Goal: Consume media (video, audio): Consume media (video, audio)

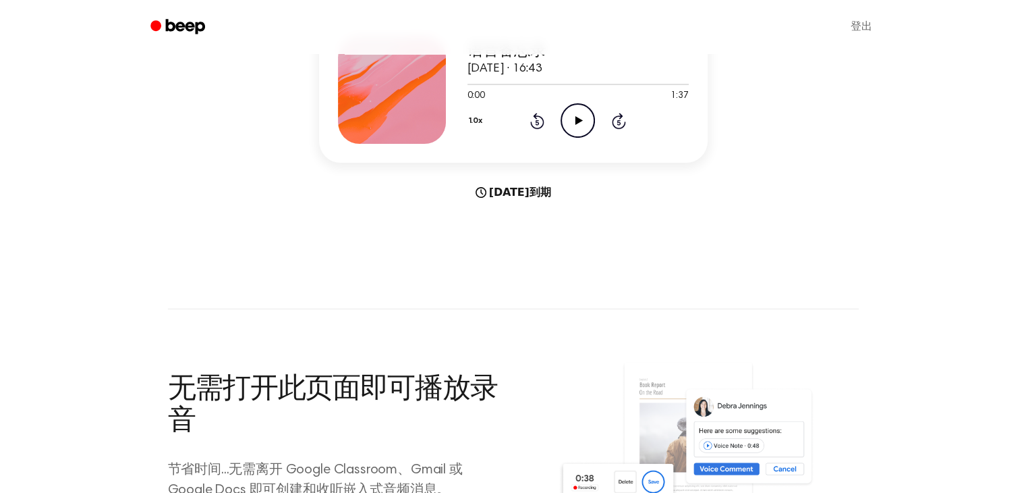
scroll to position [25, 0]
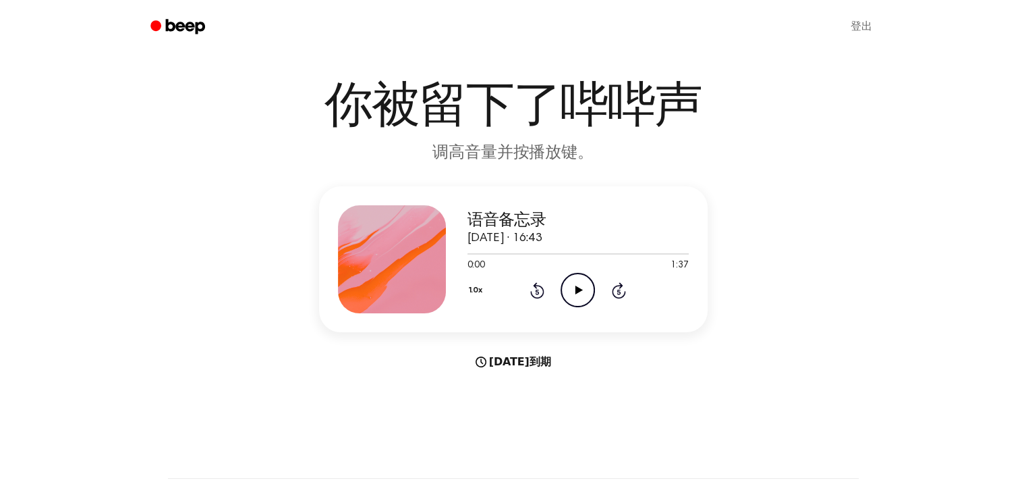
click at [576, 290] on icon at bounding box center [579, 289] width 7 height 9
drag, startPoint x: 482, startPoint y: 254, endPoint x: 597, endPoint y: 247, distance: 114.9
click at [591, 246] on div "语音备忘录 2025年9月13日 · 16:43 0:00 1:37 您的浏览器不支持 [object Object] 元素。 1.0x Rewind 5 s…" at bounding box center [578, 259] width 221 height 108
drag, startPoint x: 616, startPoint y: 254, endPoint x: 779, endPoint y: 22, distance: 284.4
click at [616, 254] on div at bounding box center [578, 253] width 221 height 11
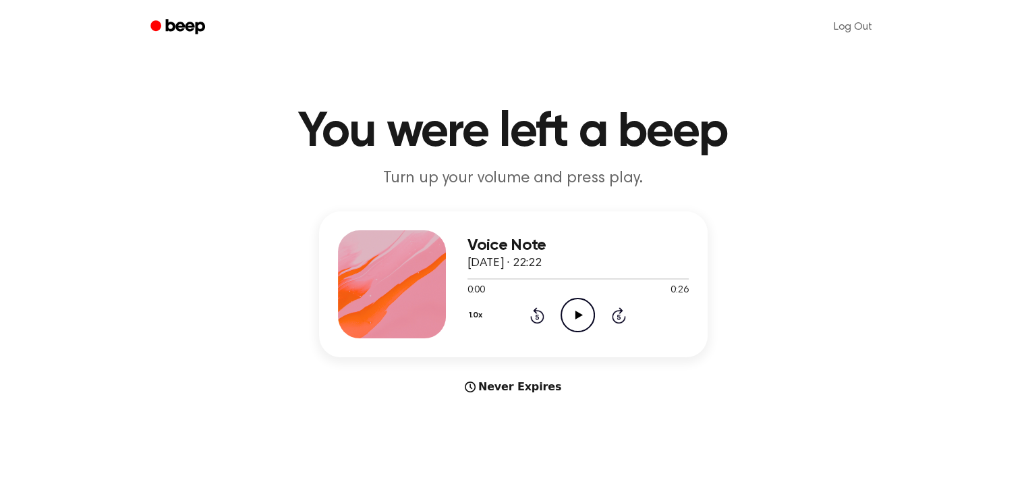
click at [580, 321] on icon "Play Audio" at bounding box center [578, 315] width 34 height 34
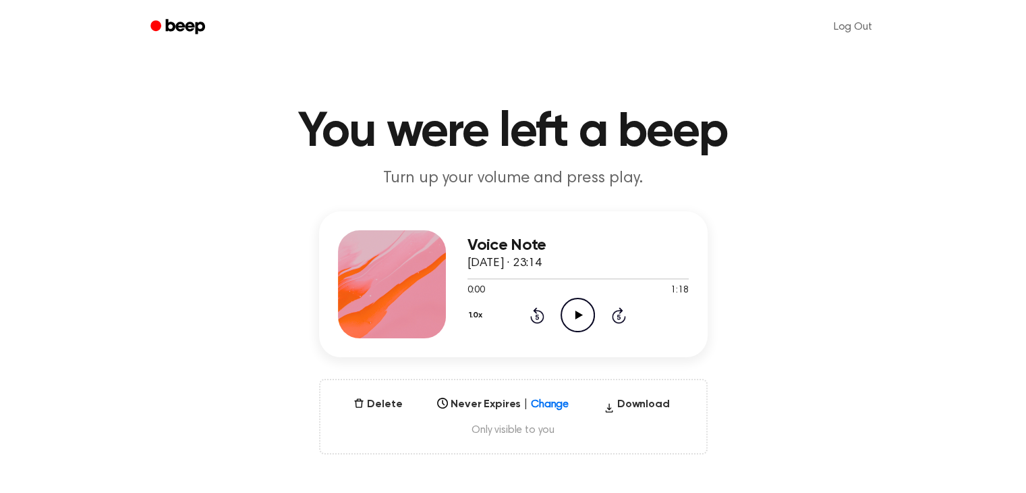
click at [564, 311] on icon "Play Audio" at bounding box center [578, 315] width 34 height 34
drag, startPoint x: 497, startPoint y: 276, endPoint x: 564, endPoint y: 276, distance: 67.5
click at [557, 277] on div at bounding box center [578, 278] width 221 height 11
drag, startPoint x: 630, startPoint y: 277, endPoint x: 679, endPoint y: 276, distance: 49.3
click at [678, 276] on div at bounding box center [578, 278] width 221 height 11
